Goal: Navigation & Orientation: Find specific page/section

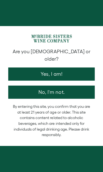
click at [21, 70] on button "Yes, I am!" at bounding box center [51, 74] width 86 height 13
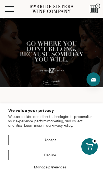
click at [13, 11] on button "Menu" at bounding box center [15, 8] width 20 height 5
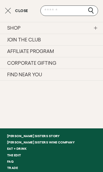
click at [16, 149] on link "Eat + Drink" at bounding box center [51, 149] width 103 height 6
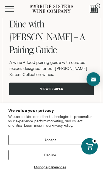
scroll to position [784, 0]
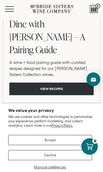
click at [9, 9] on button "Menu" at bounding box center [15, 8] width 20 height 5
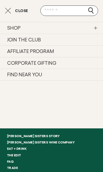
click at [24, 136] on link "[PERSON_NAME] Sisters Story" at bounding box center [51, 136] width 103 height 6
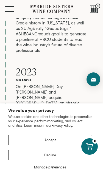
scroll to position [1990, 0]
